Goal: Task Accomplishment & Management: Manage account settings

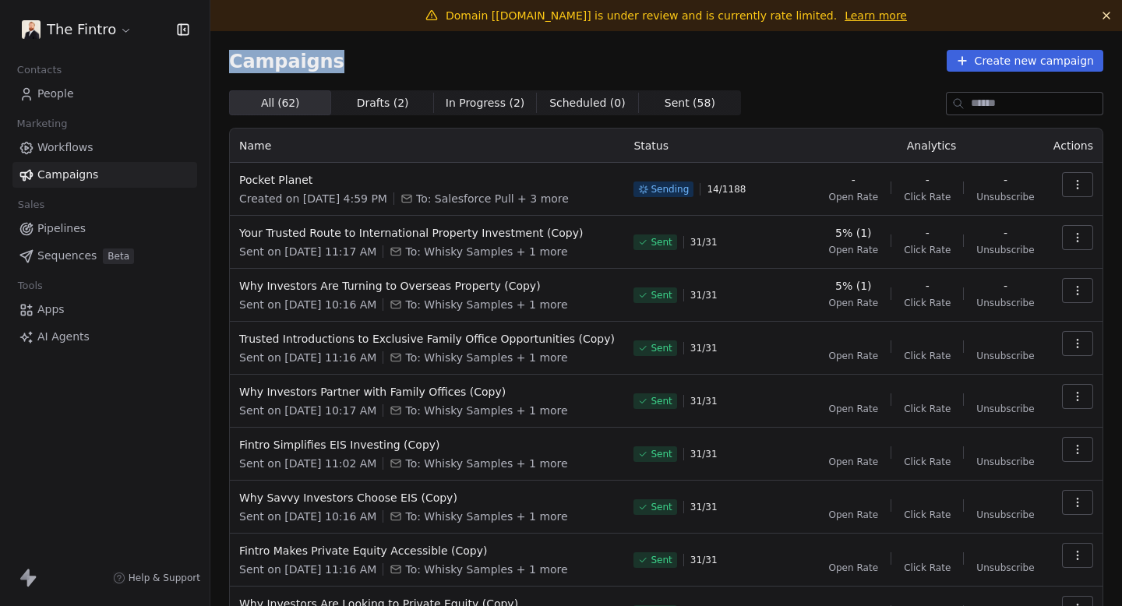
drag, startPoint x: 229, startPoint y: 59, endPoint x: 376, endPoint y: 59, distance: 147.3
click at [376, 59] on div "Campaigns Create new campaign" at bounding box center [666, 61] width 875 height 22
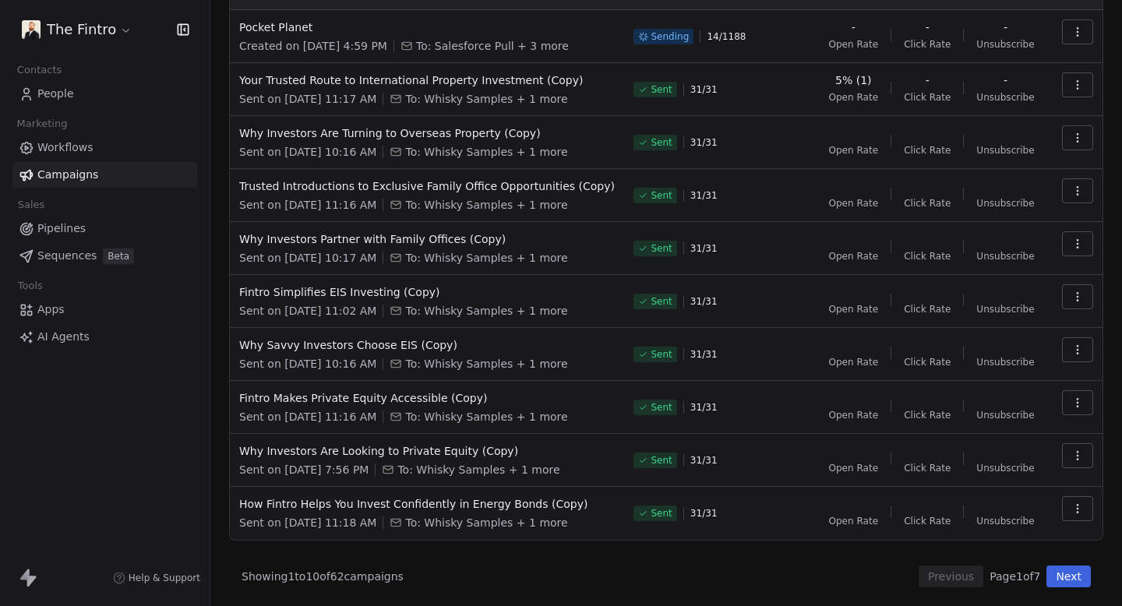
click at [1069, 578] on button "Next" at bounding box center [1069, 577] width 44 height 22
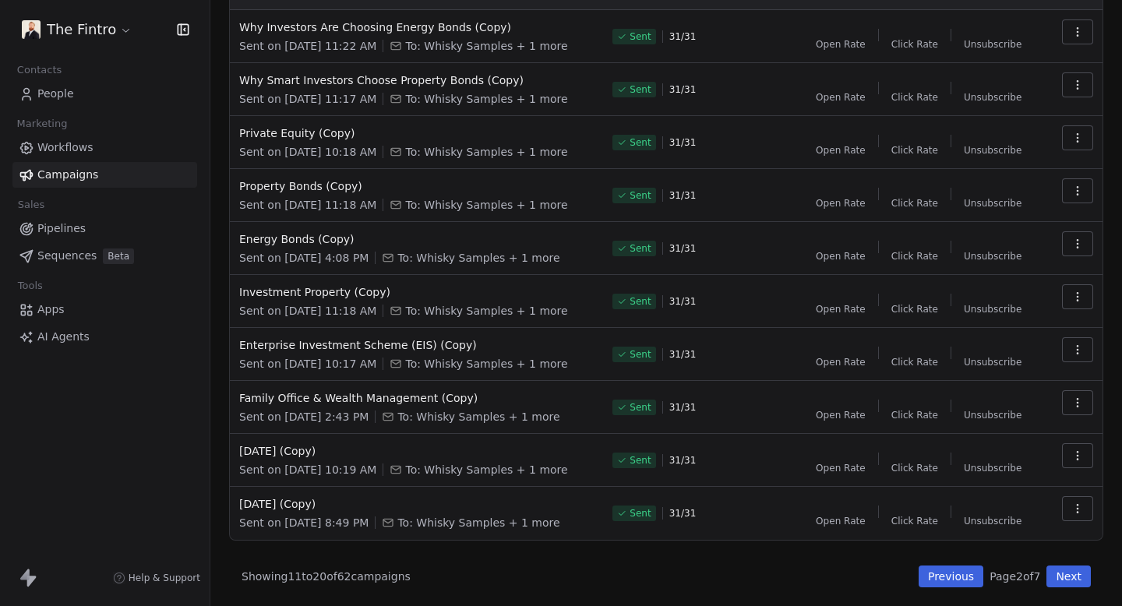
click at [938, 574] on button "Previous" at bounding box center [951, 577] width 65 height 22
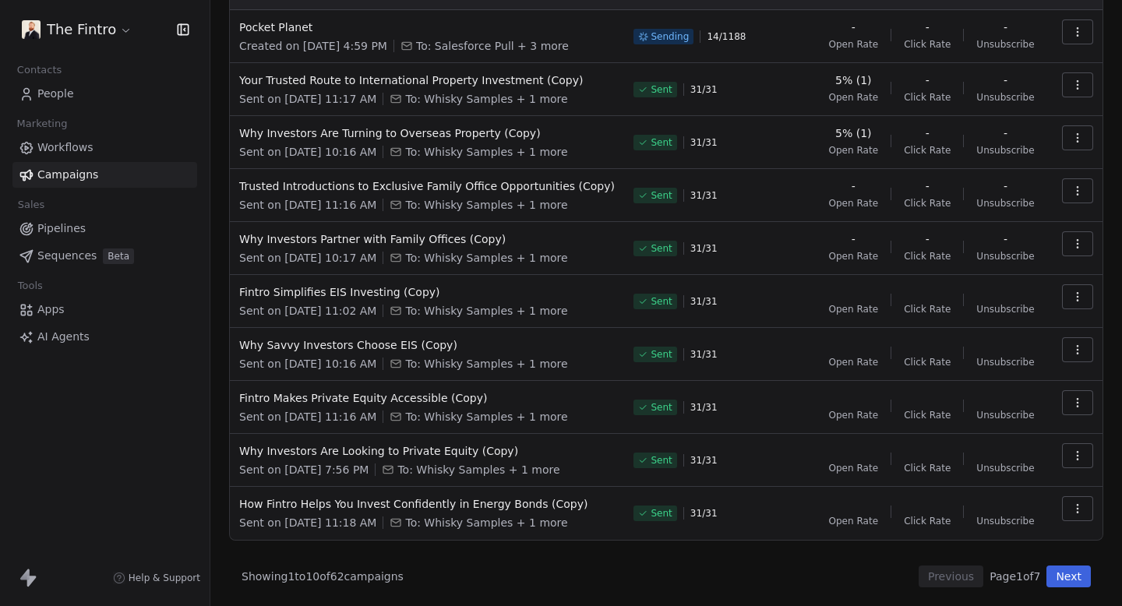
click at [1083, 582] on button "Next" at bounding box center [1069, 577] width 44 height 22
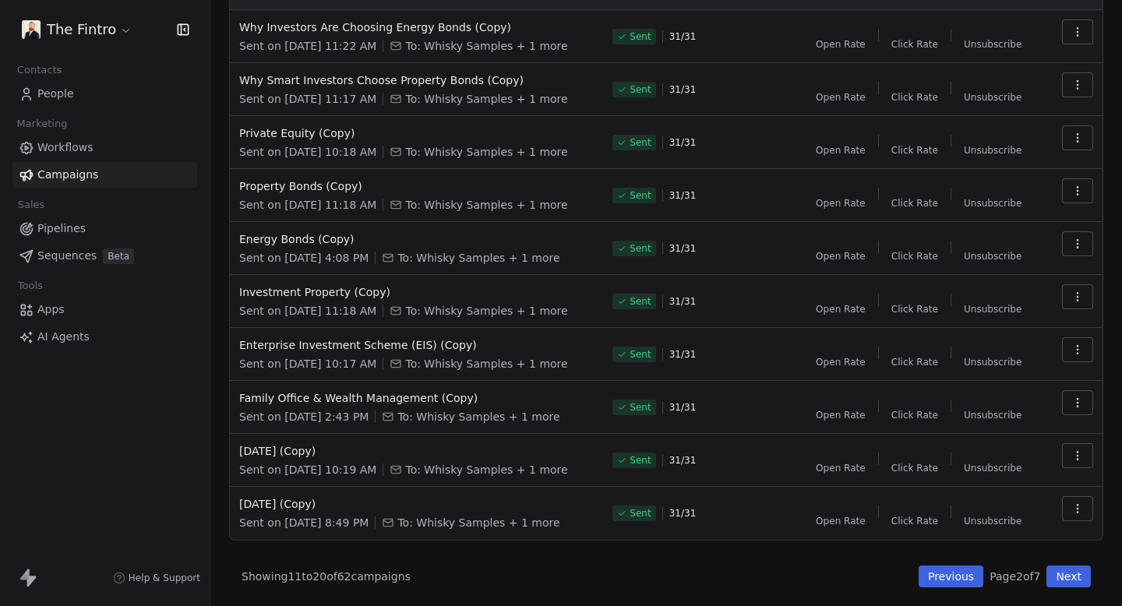
click at [1083, 582] on button "Next" at bounding box center [1069, 577] width 44 height 22
click at [1077, 580] on button "Next" at bounding box center [1069, 577] width 44 height 22
click at [967, 579] on button "Previous" at bounding box center [951, 577] width 65 height 22
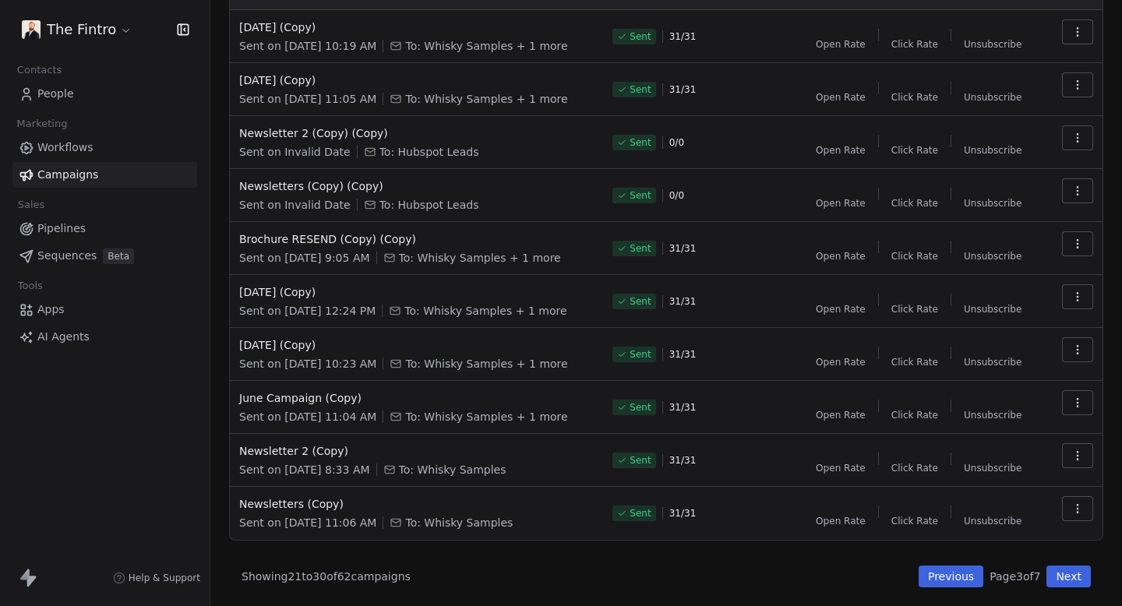
click at [967, 579] on button "Previous" at bounding box center [951, 577] width 65 height 22
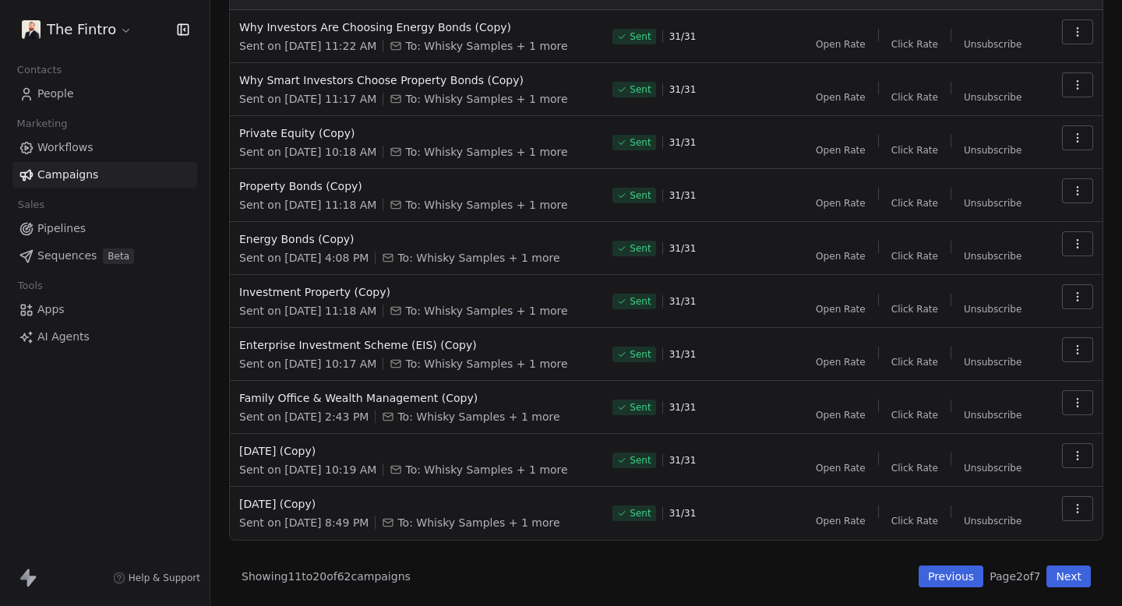
click at [967, 579] on button "Previous" at bounding box center [951, 577] width 65 height 22
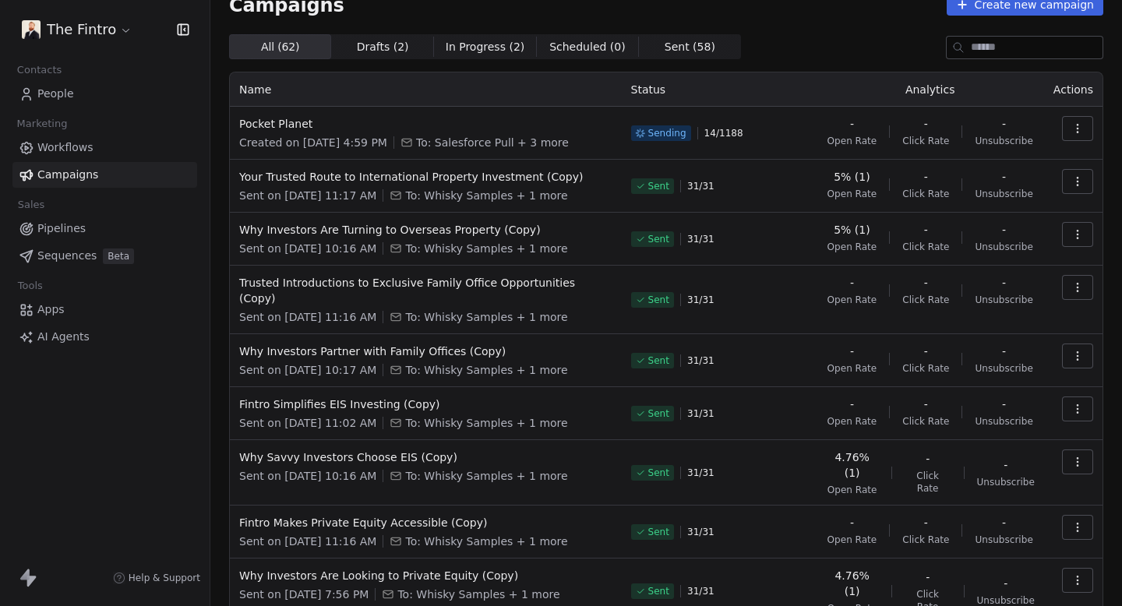
scroll to position [29, 0]
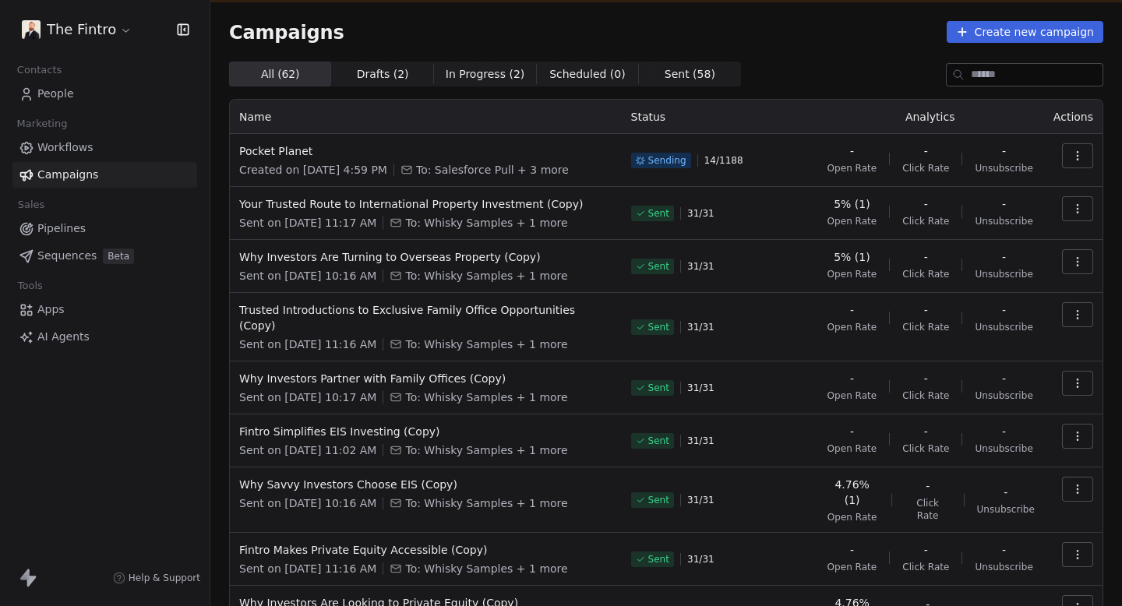
click at [665, 68] on span "Sent ( 58 )" at bounding box center [690, 74] width 51 height 16
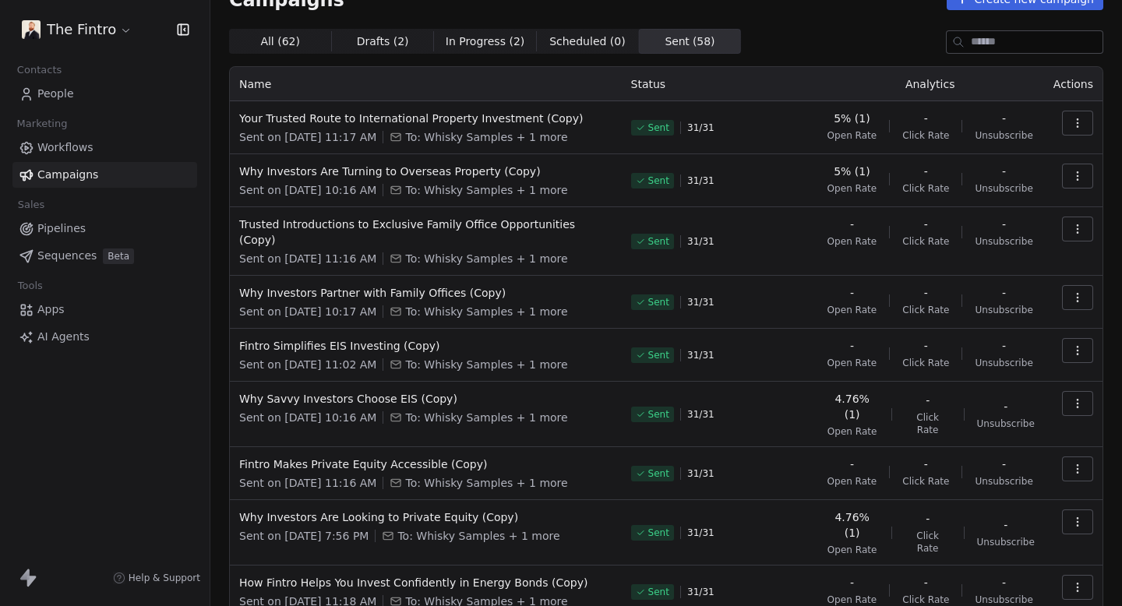
scroll to position [0, 0]
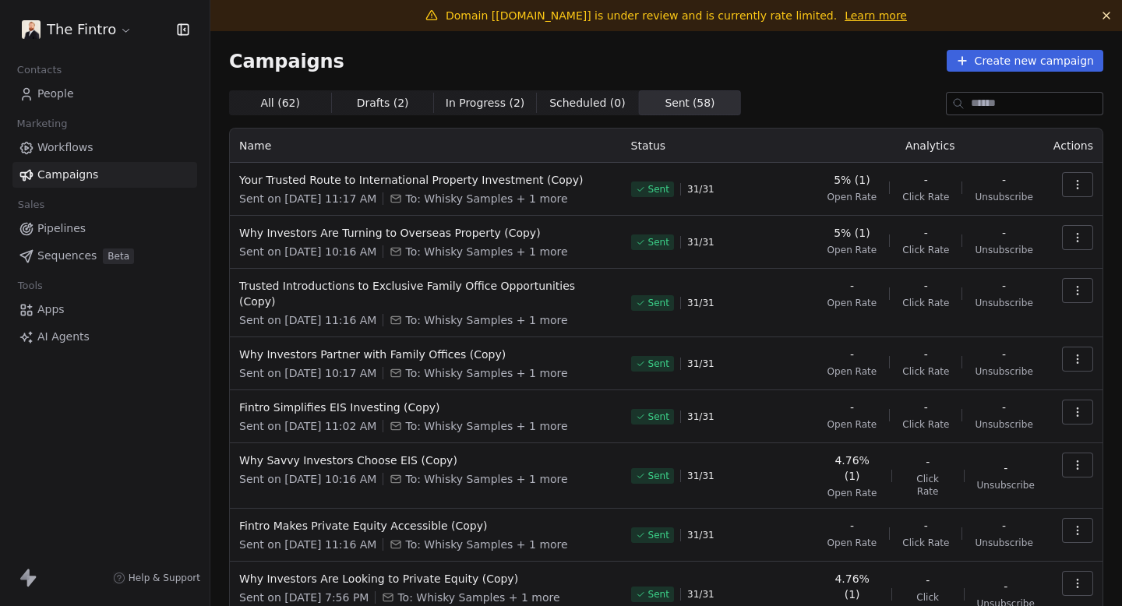
click at [259, 87] on div "Campaigns Create new campaign All ( 62 ) All ( 62 ) Drafts ( 2 ) Drafts ( 2 ) I…" at bounding box center [666, 415] width 875 height 731
click at [263, 105] on span "All ( 62 )" at bounding box center [280, 103] width 40 height 16
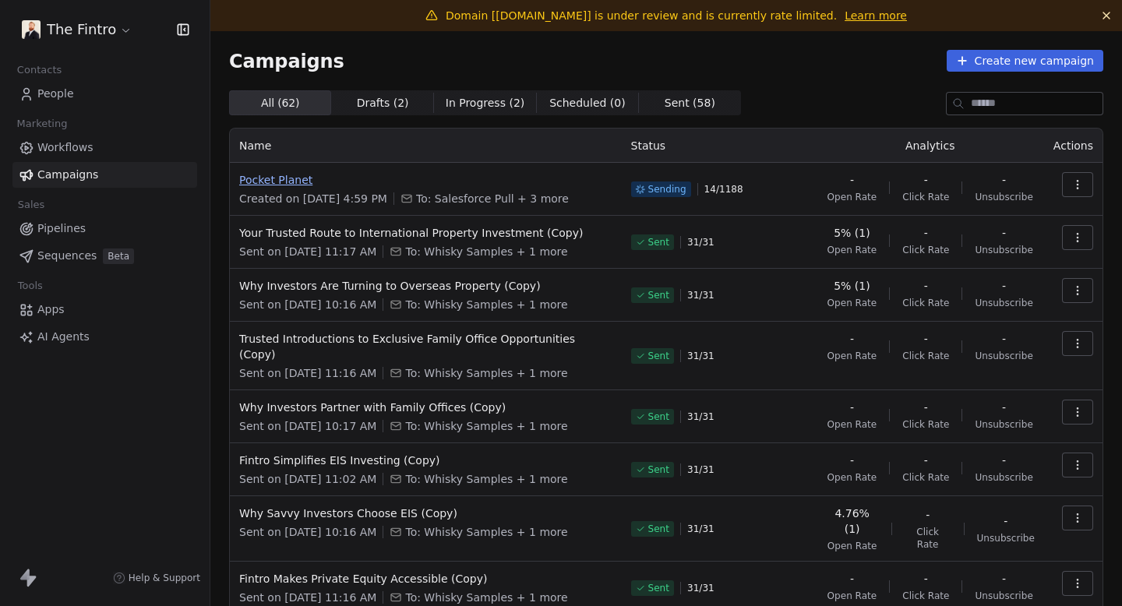
click at [300, 176] on span "Pocket Planet" at bounding box center [425, 180] width 373 height 16
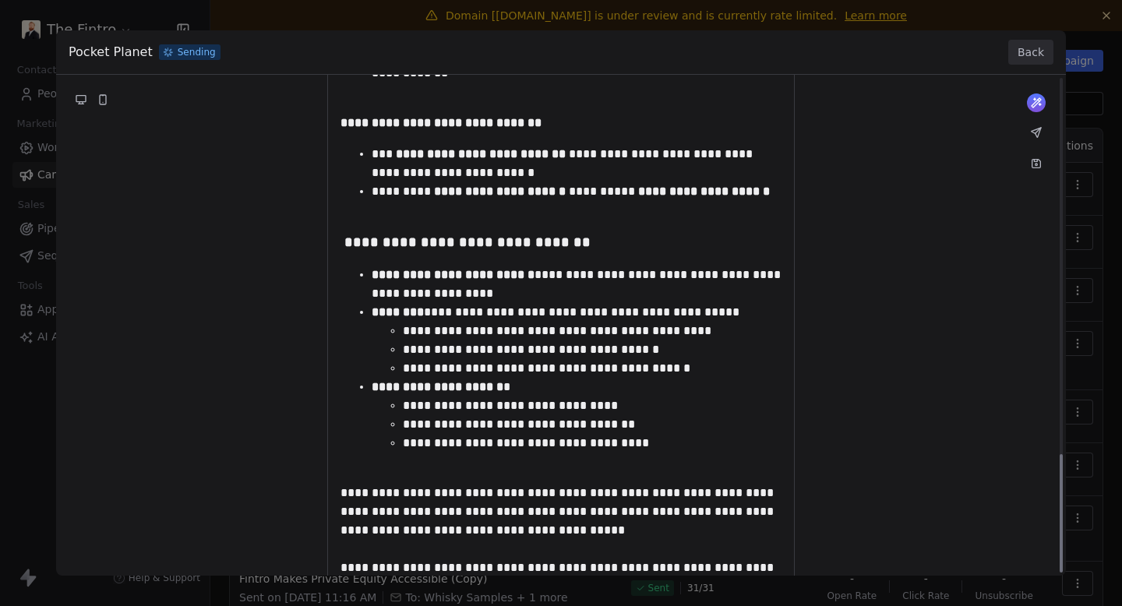
scroll to position [1592, 0]
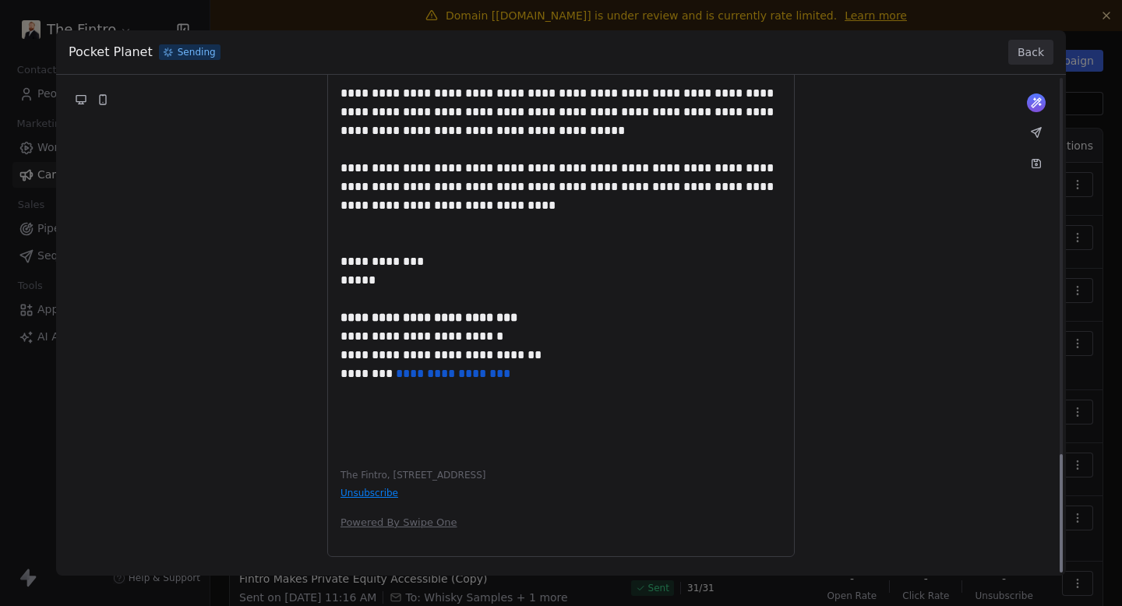
click at [1027, 41] on button "Back" at bounding box center [1031, 52] width 45 height 25
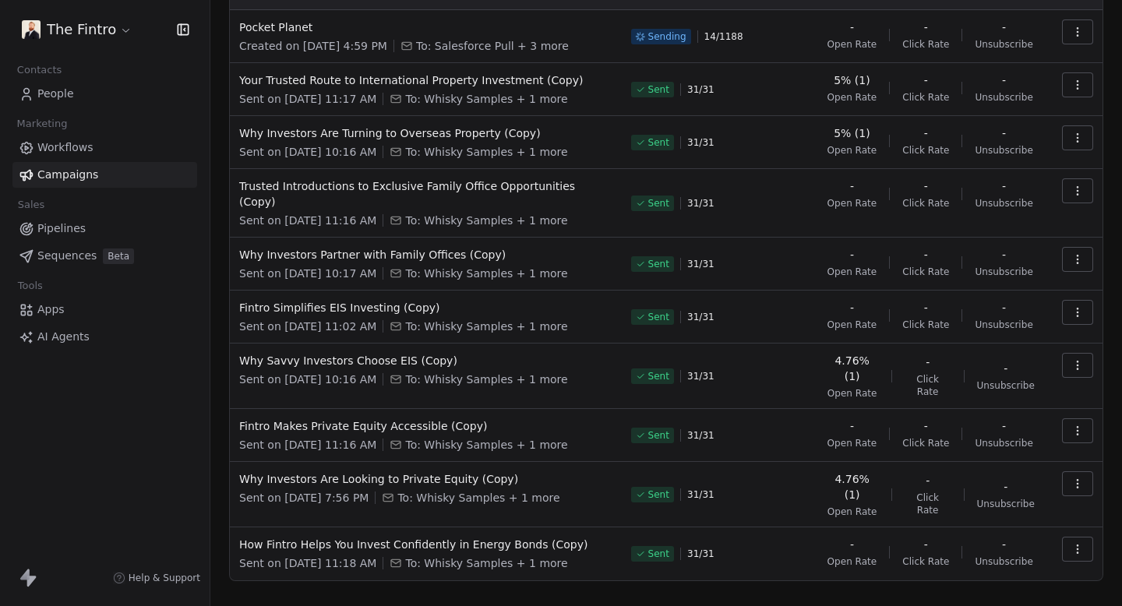
scroll to position [0, 0]
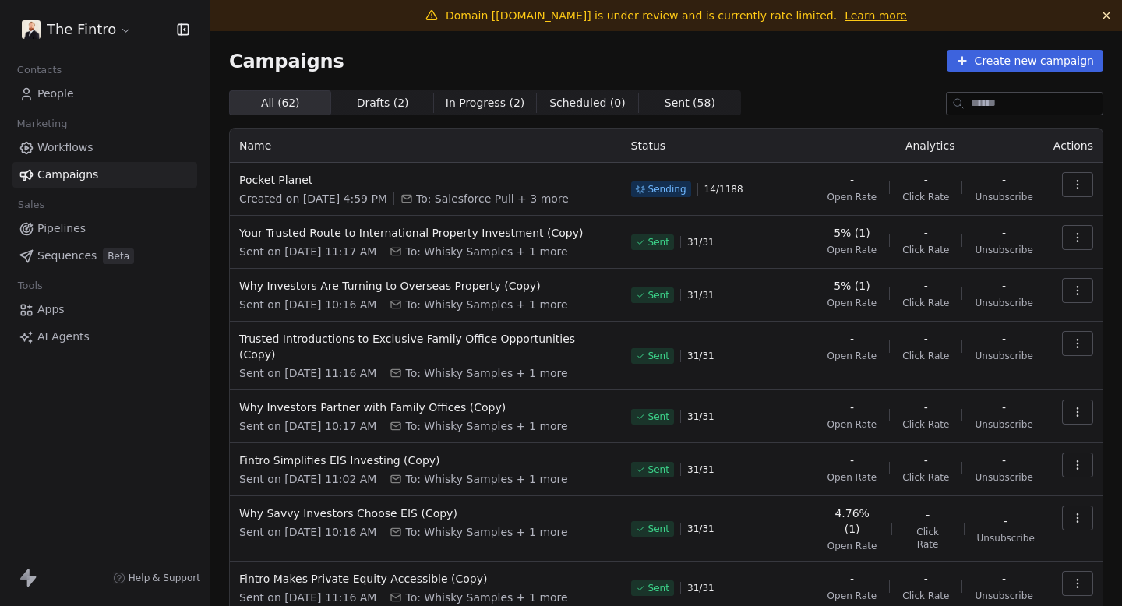
click at [689, 103] on span "Sent ( 58 )" at bounding box center [690, 103] width 51 height 16
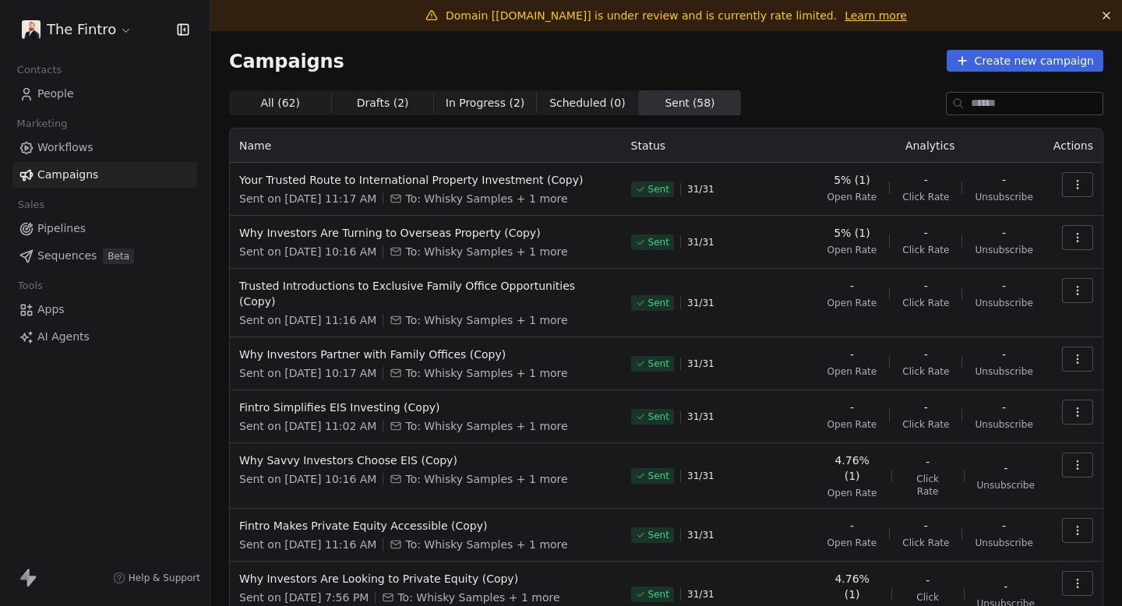
click at [279, 101] on span "All ( 62 )" at bounding box center [280, 103] width 40 height 16
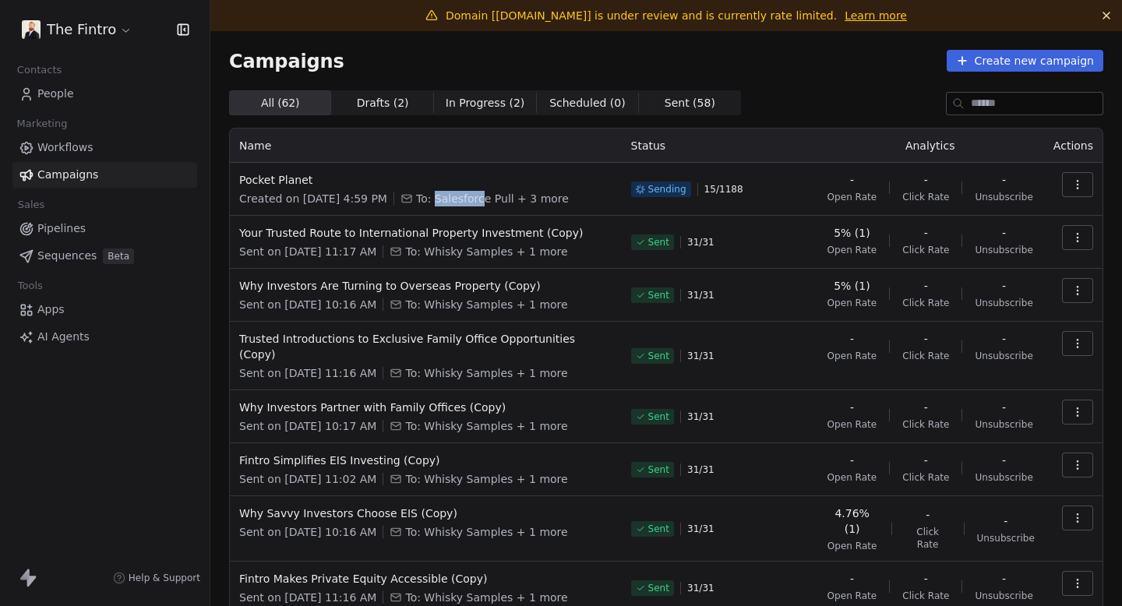
drag, startPoint x: 461, startPoint y: 197, endPoint x: 506, endPoint y: 197, distance: 45.2
click at [506, 197] on span "To: Salesforce Pull + 3 more" at bounding box center [492, 199] width 153 height 16
click at [1080, 236] on icon "button" at bounding box center [1078, 237] width 12 height 12
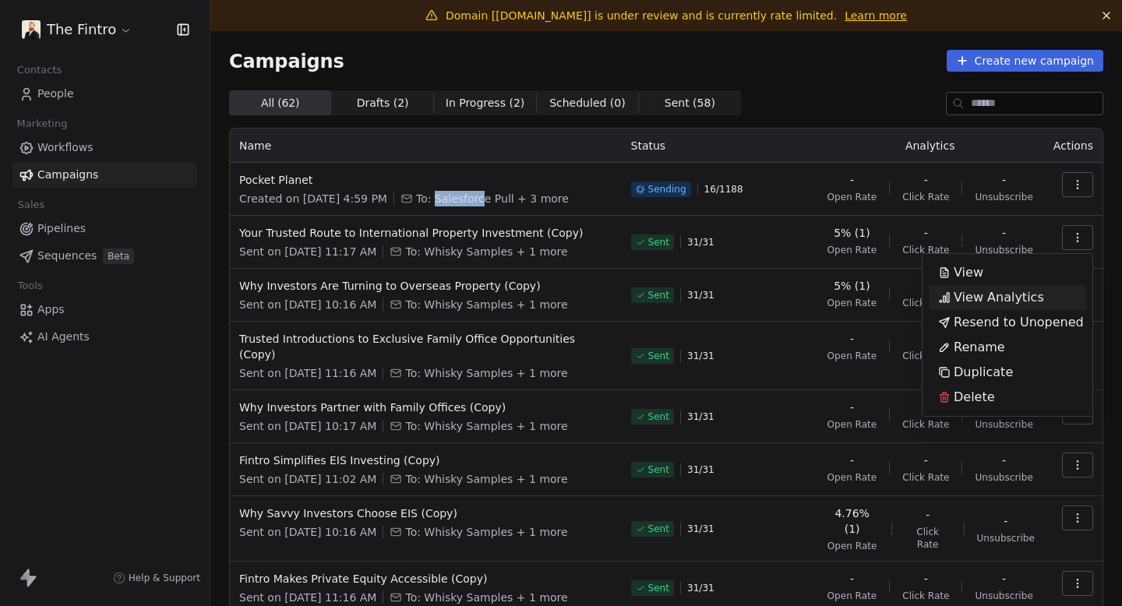
click at [1006, 301] on span "View Analytics" at bounding box center [999, 297] width 90 height 19
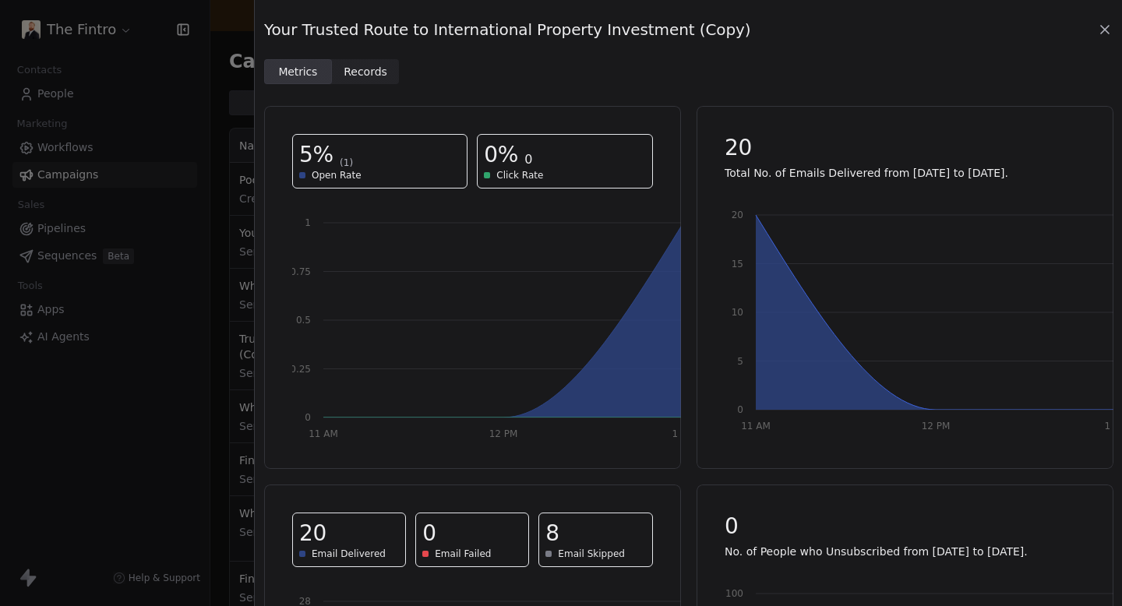
click at [384, 72] on span "Records Records" at bounding box center [366, 71] width 68 height 25
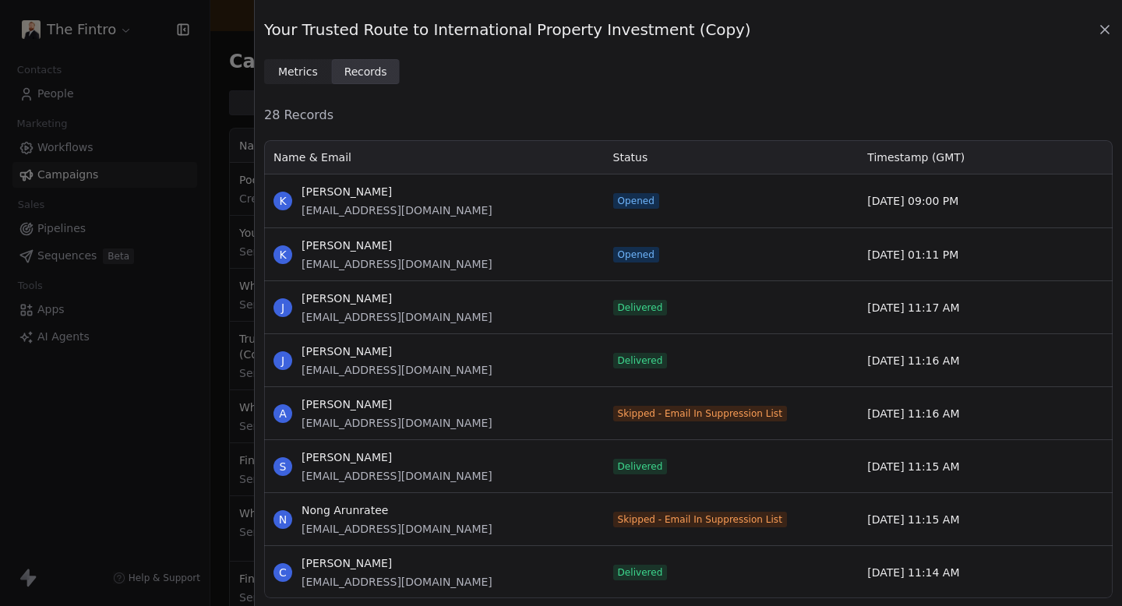
click at [1101, 30] on icon at bounding box center [1105, 30] width 16 height 16
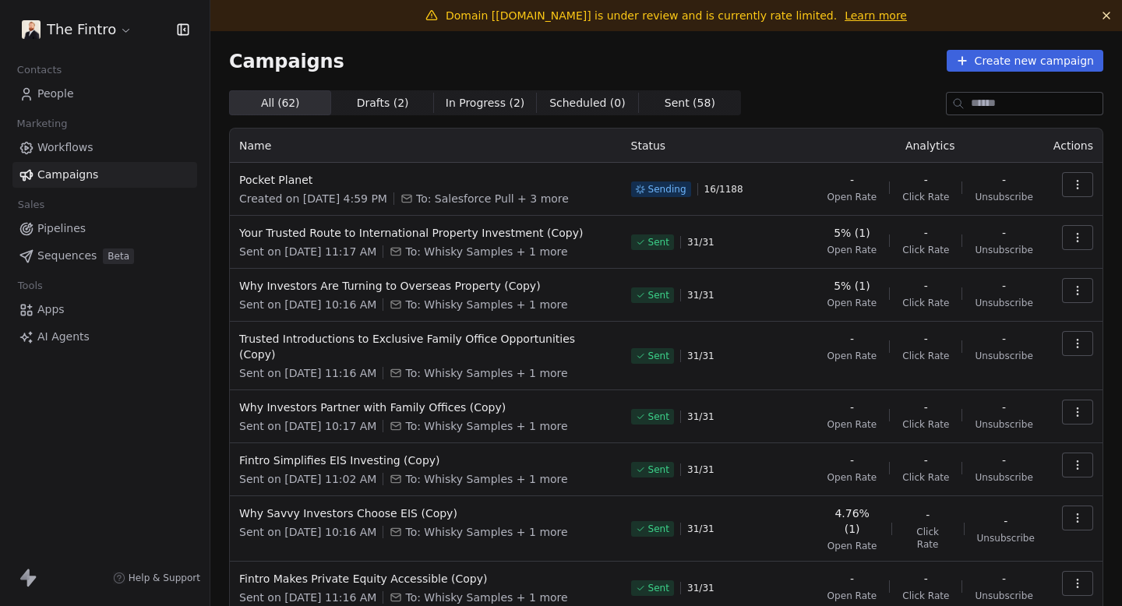
click at [1081, 289] on icon "button" at bounding box center [1078, 291] width 12 height 12
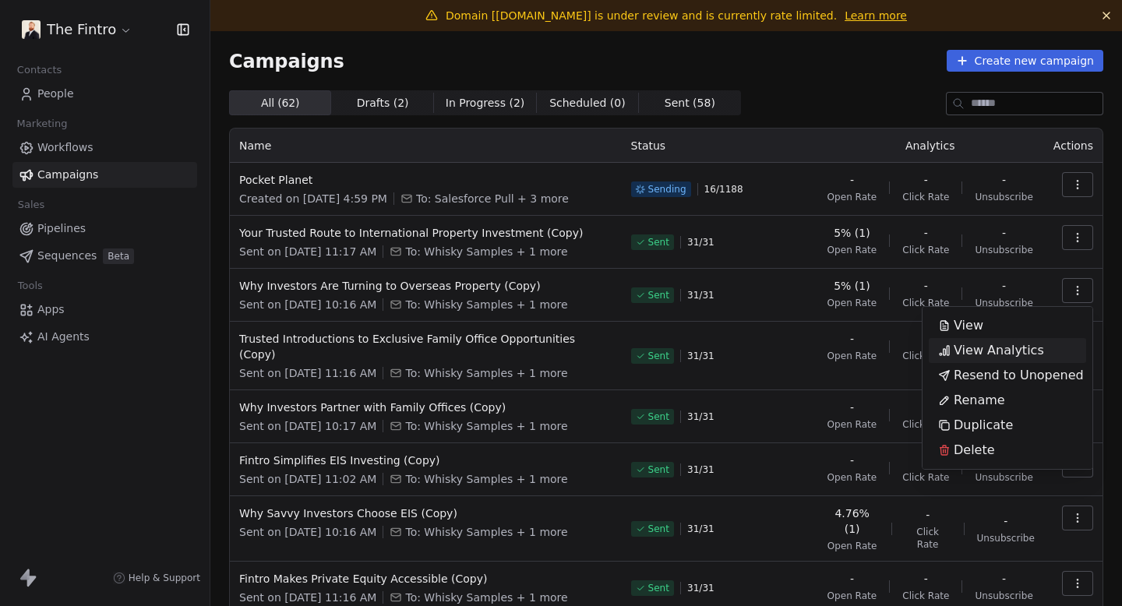
click at [992, 350] on span "View Analytics" at bounding box center [999, 350] width 90 height 19
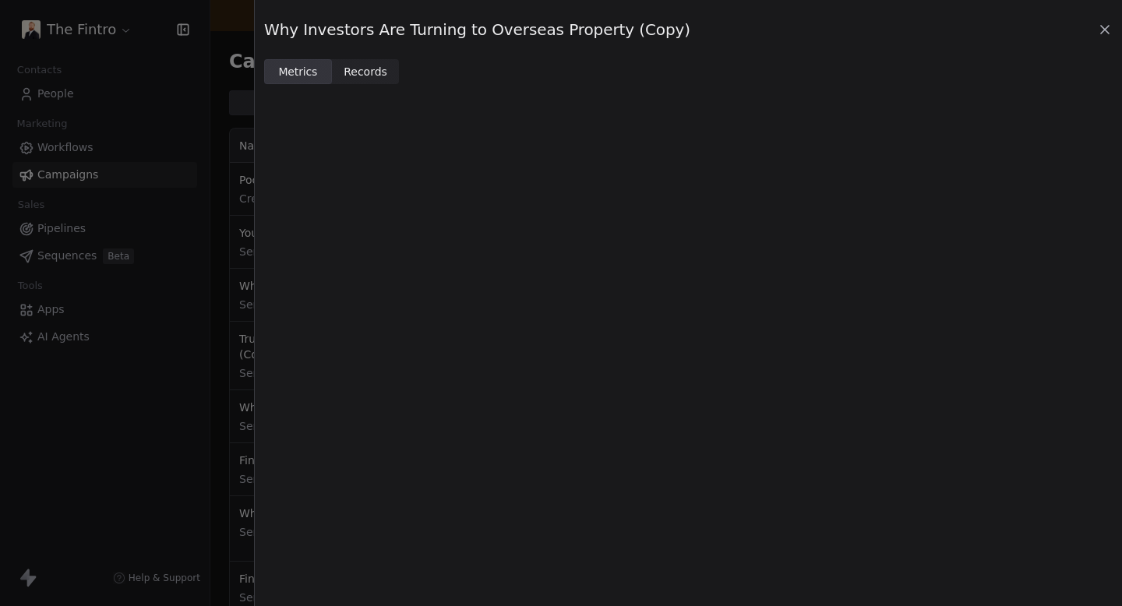
click at [356, 68] on span "Records" at bounding box center [366, 72] width 44 height 16
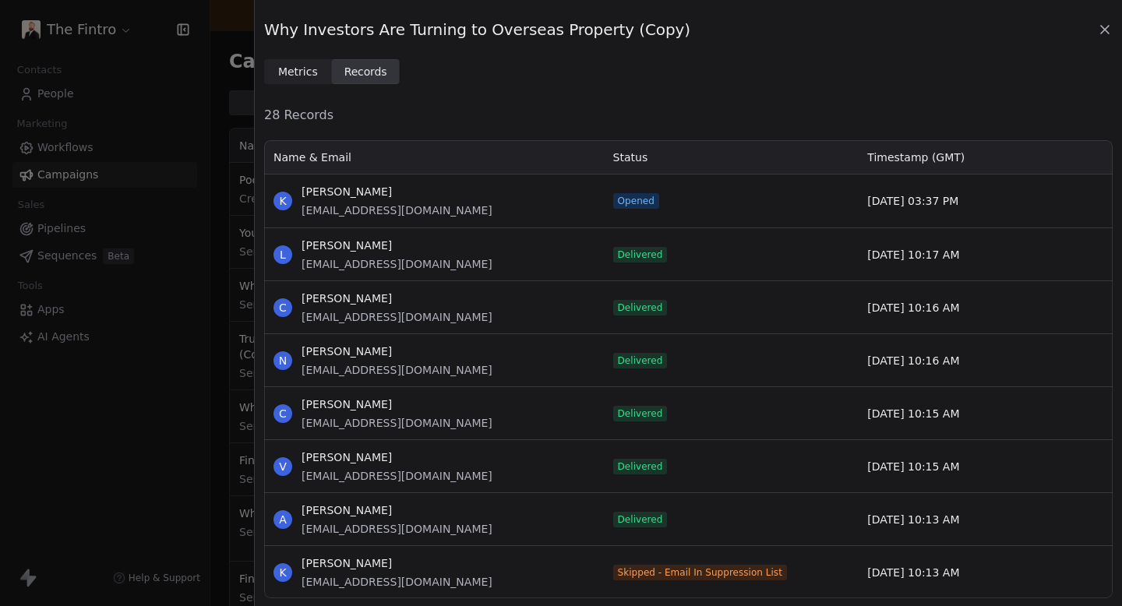
scroll to position [460, 849]
click at [1107, 26] on icon at bounding box center [1105, 30] width 16 height 16
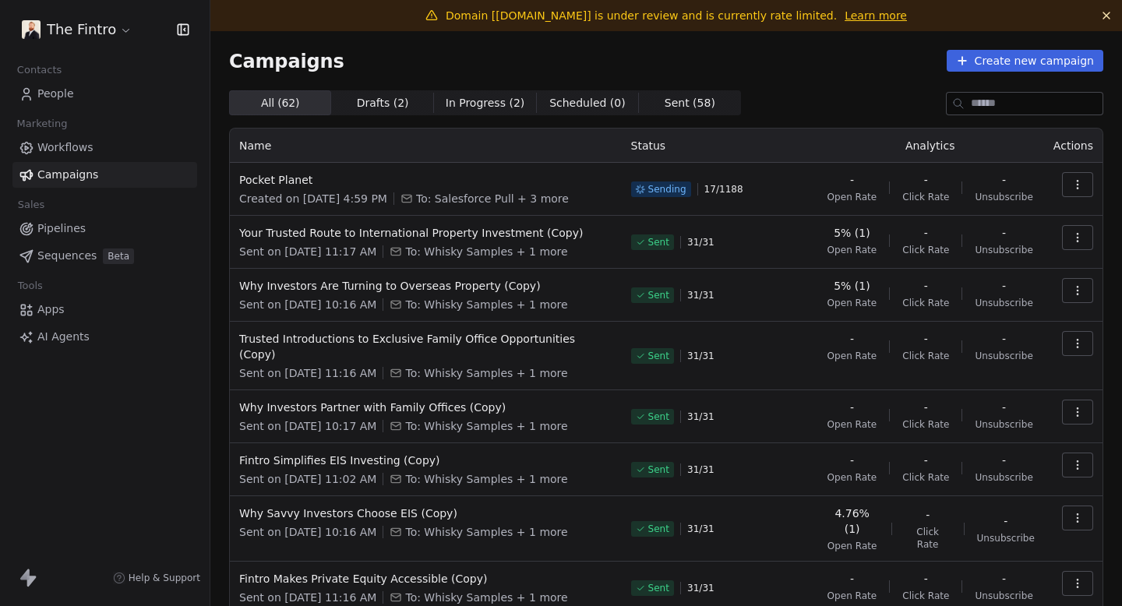
scroll to position [153, 0]
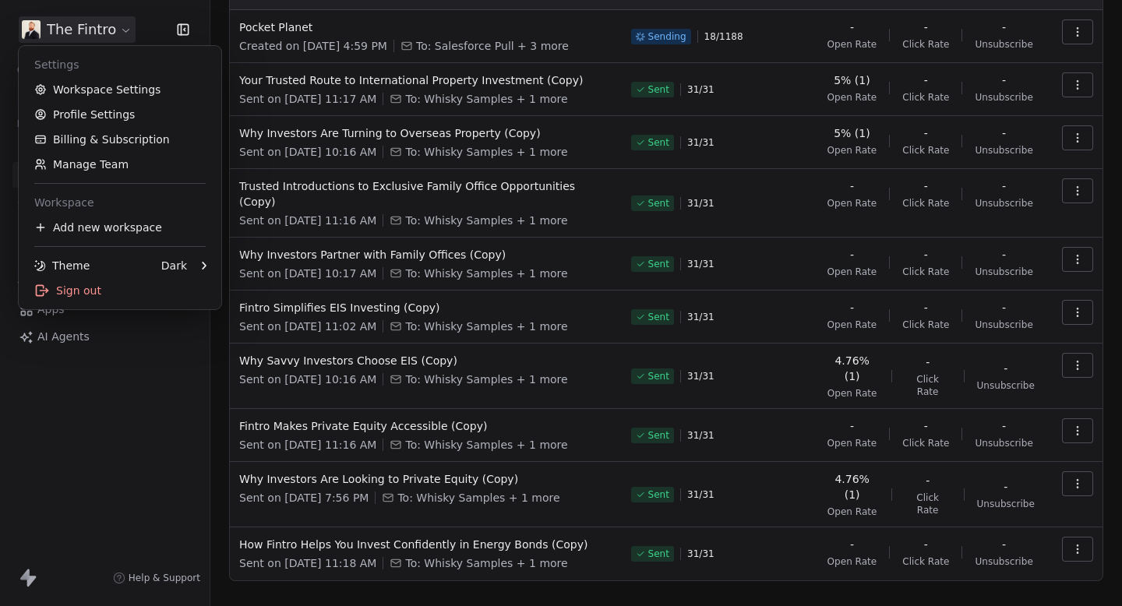
click at [72, 27] on html "The Fintro Contacts People Marketing Workflows Campaigns Sales Pipelines Sequen…" at bounding box center [561, 303] width 1122 height 606
click at [78, 87] on link "Workspace Settings" at bounding box center [120, 89] width 190 height 25
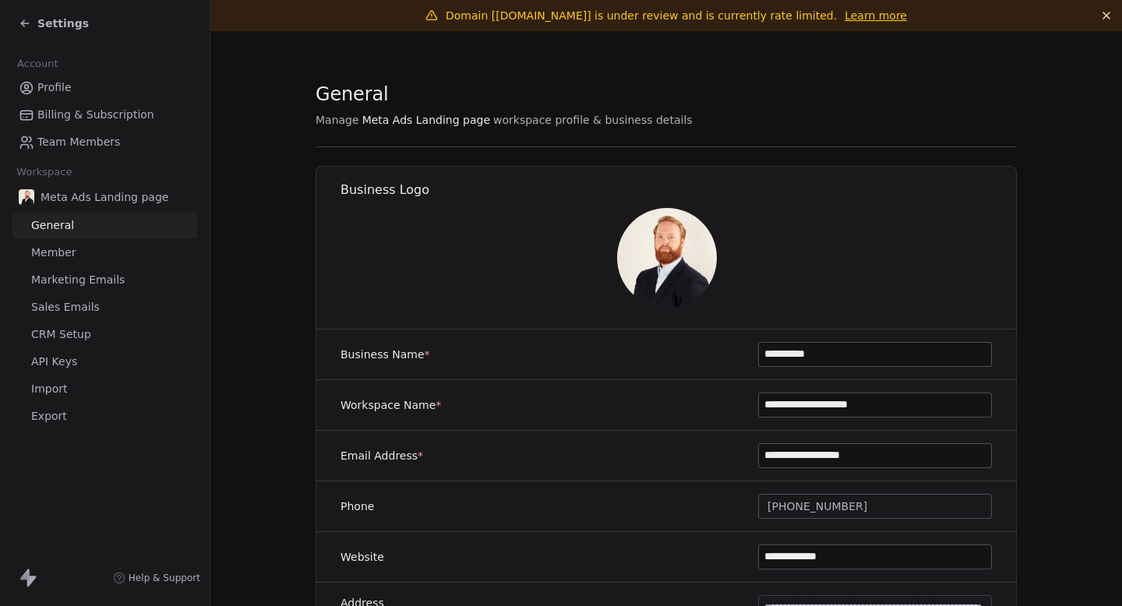
click at [67, 391] on link "Import" at bounding box center [104, 389] width 185 height 26
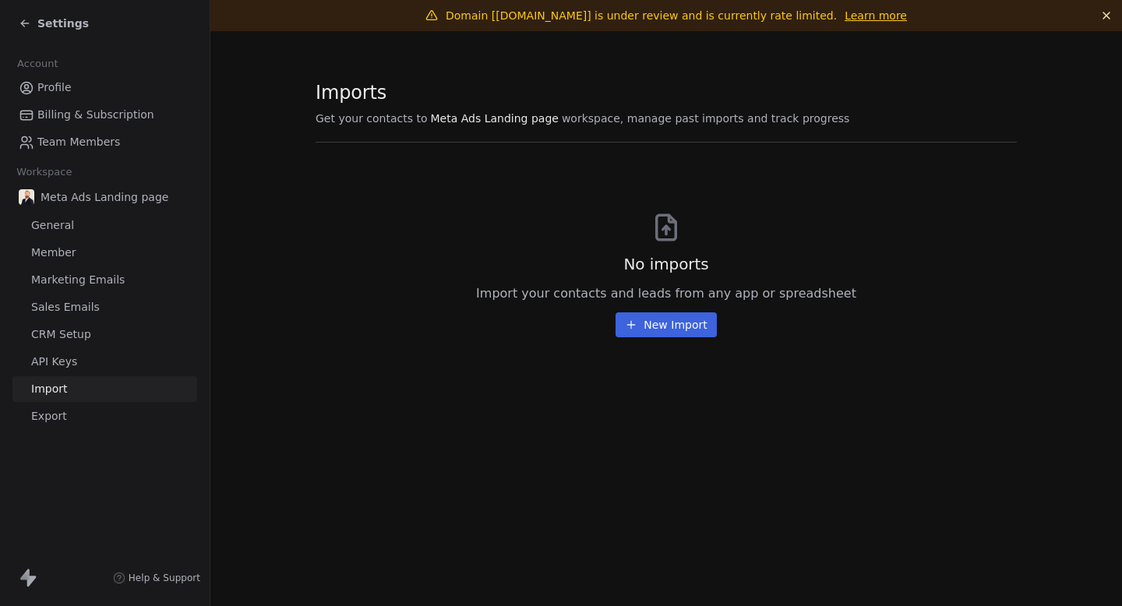
click at [21, 23] on icon at bounding box center [22, 21] width 3 height 3
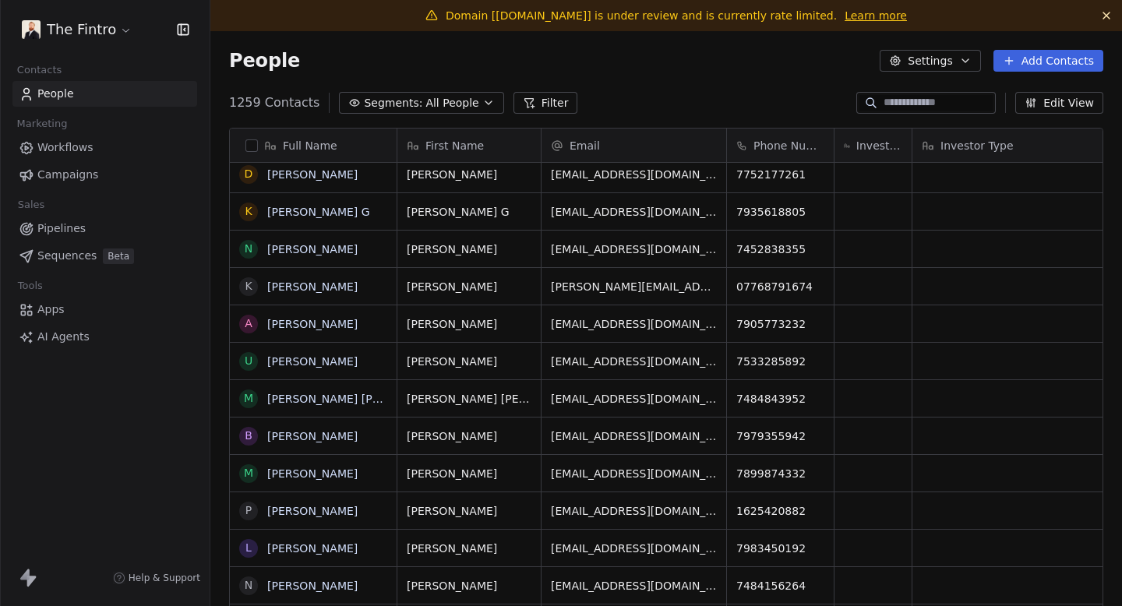
click at [366, 100] on span "Segments:" at bounding box center [393, 103] width 58 height 16
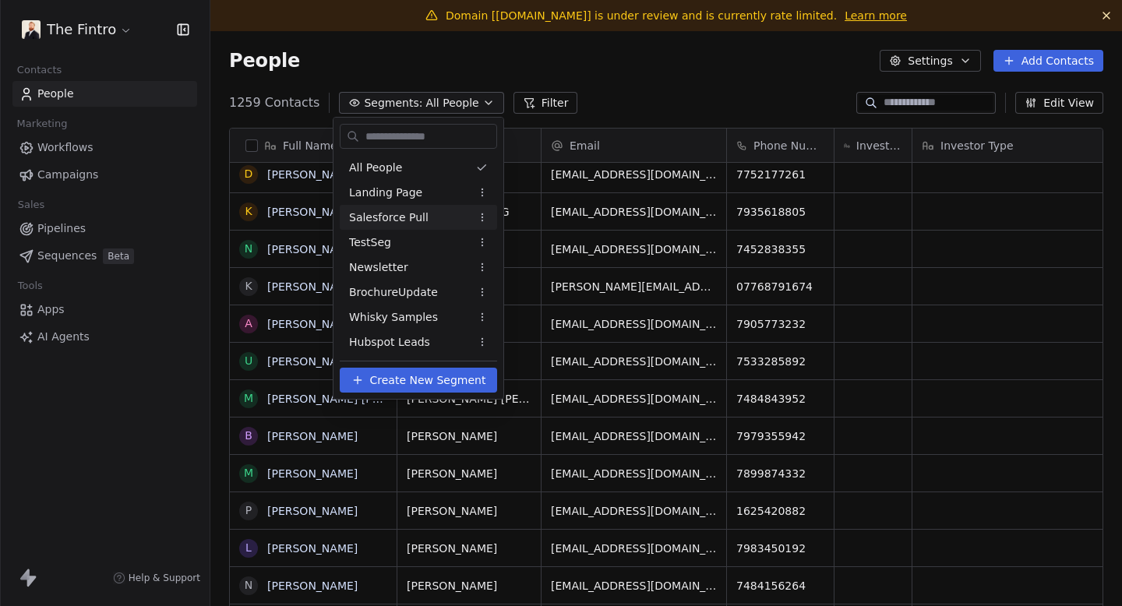
click at [423, 227] on div "Salesforce Pull" at bounding box center [418, 217] width 157 height 25
